Goal: Information Seeking & Learning: Check status

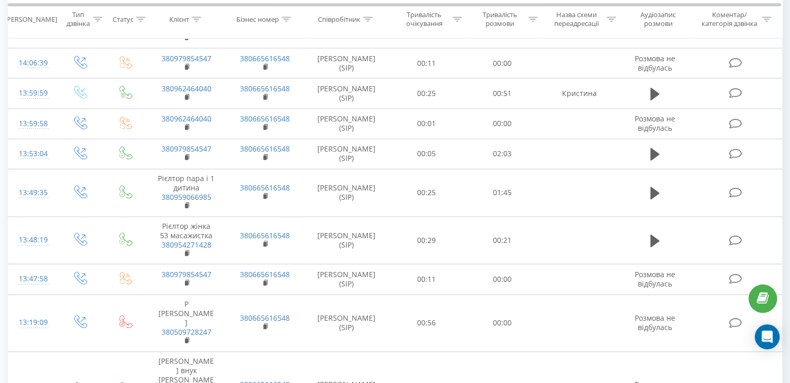
scroll to position [937, 0]
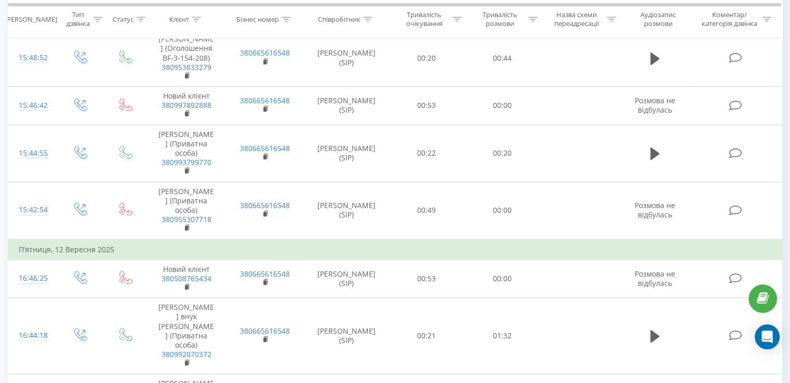
scroll to position [4555, 0]
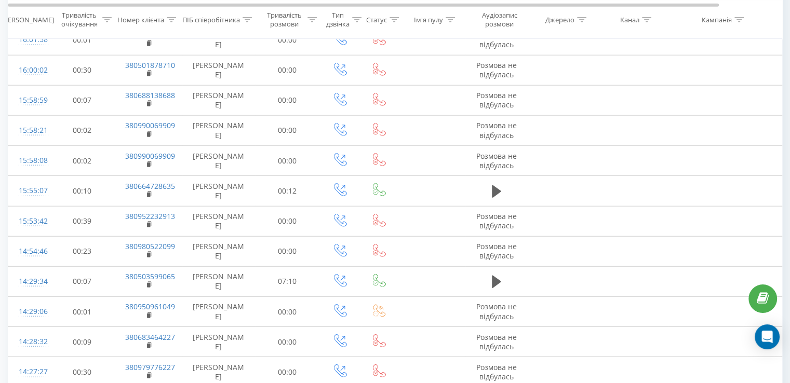
scroll to position [2865, 0]
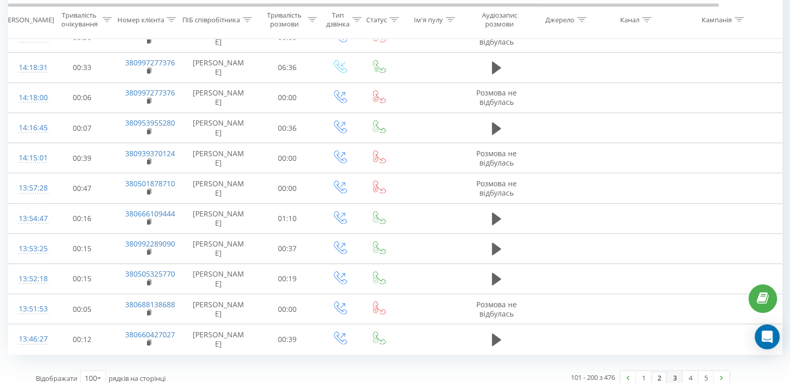
click at [673, 371] on link "3" at bounding box center [675, 378] width 16 height 15
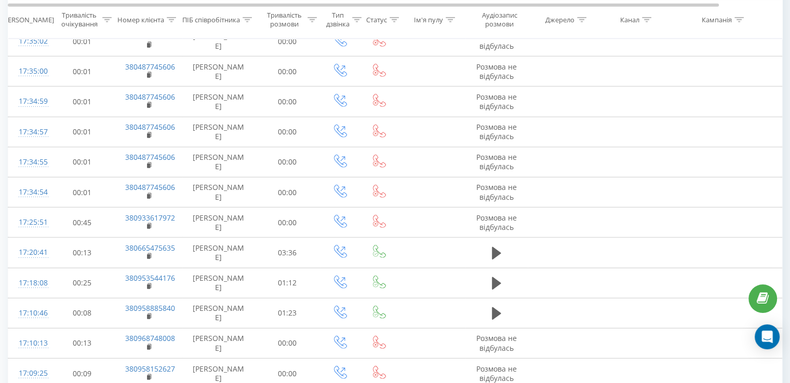
scroll to position [2865, 0]
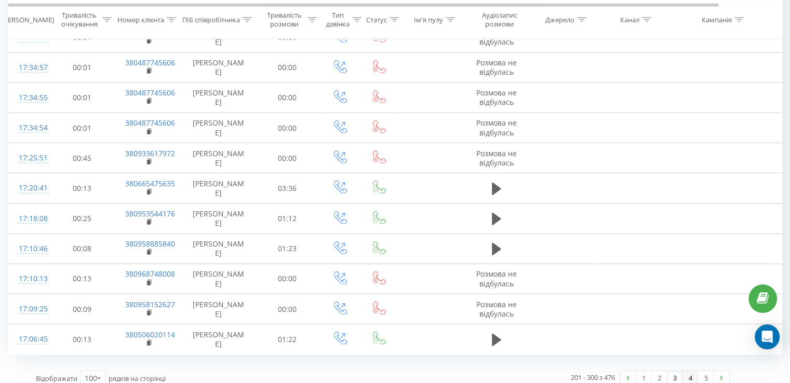
click at [689, 371] on link "4" at bounding box center [691, 378] width 16 height 15
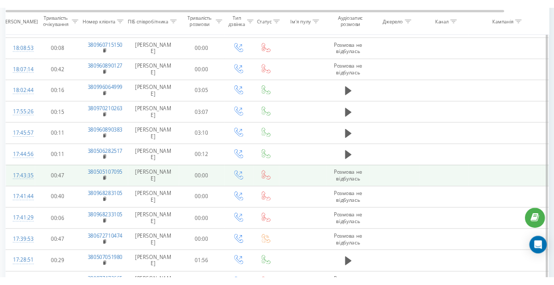
scroll to position [2056, 0]
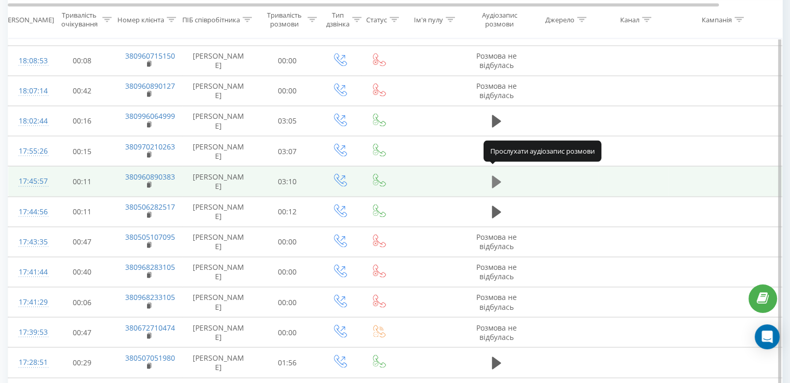
click at [494, 176] on icon at bounding box center [496, 182] width 9 height 12
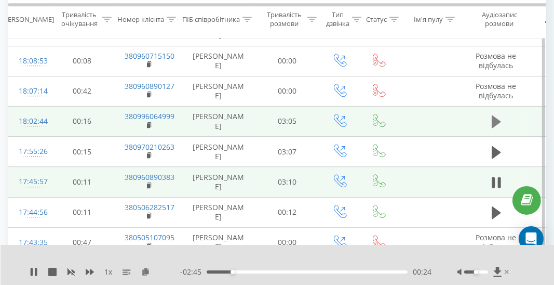
click at [495, 115] on icon at bounding box center [496, 121] width 9 height 12
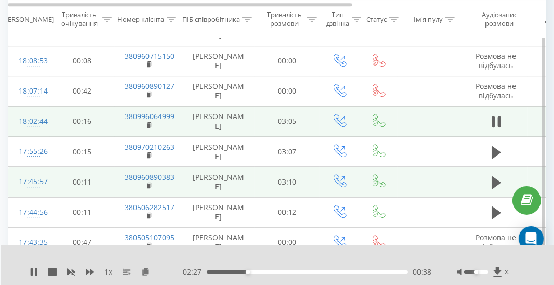
click at [172, 261] on div at bounding box center [270, 257] width 385 height 11
click at [241, 271] on div "00:00" at bounding box center [307, 271] width 201 height 3
click at [238, 272] on div "00:29" at bounding box center [307, 271] width 201 height 3
click at [31, 273] on icon at bounding box center [32, 272] width 2 height 8
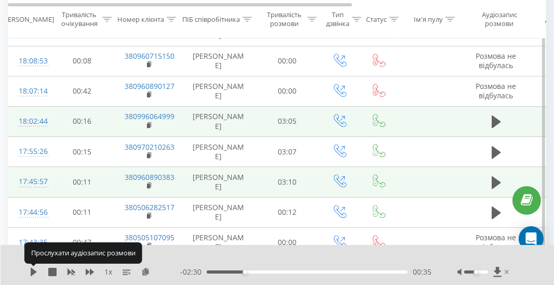
click at [31, 273] on icon at bounding box center [34, 272] width 6 height 8
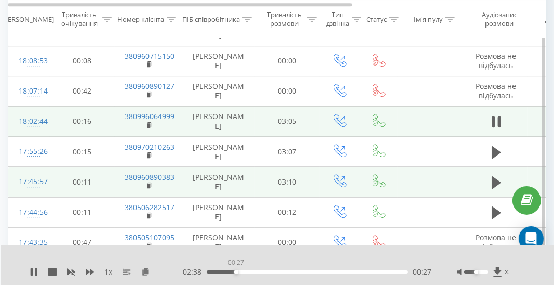
click at [236, 273] on div "00:27" at bounding box center [307, 271] width 201 height 3
click at [228, 271] on div "00:20" at bounding box center [307, 271] width 201 height 3
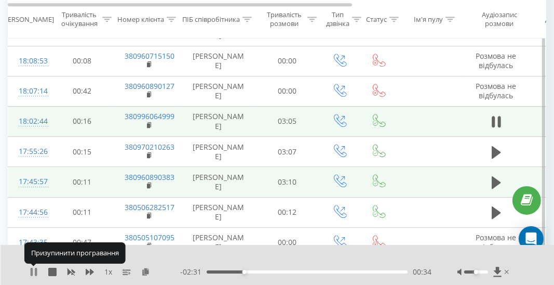
click at [33, 275] on icon at bounding box center [34, 272] width 8 height 8
